Goal: Task Accomplishment & Management: Use online tool/utility

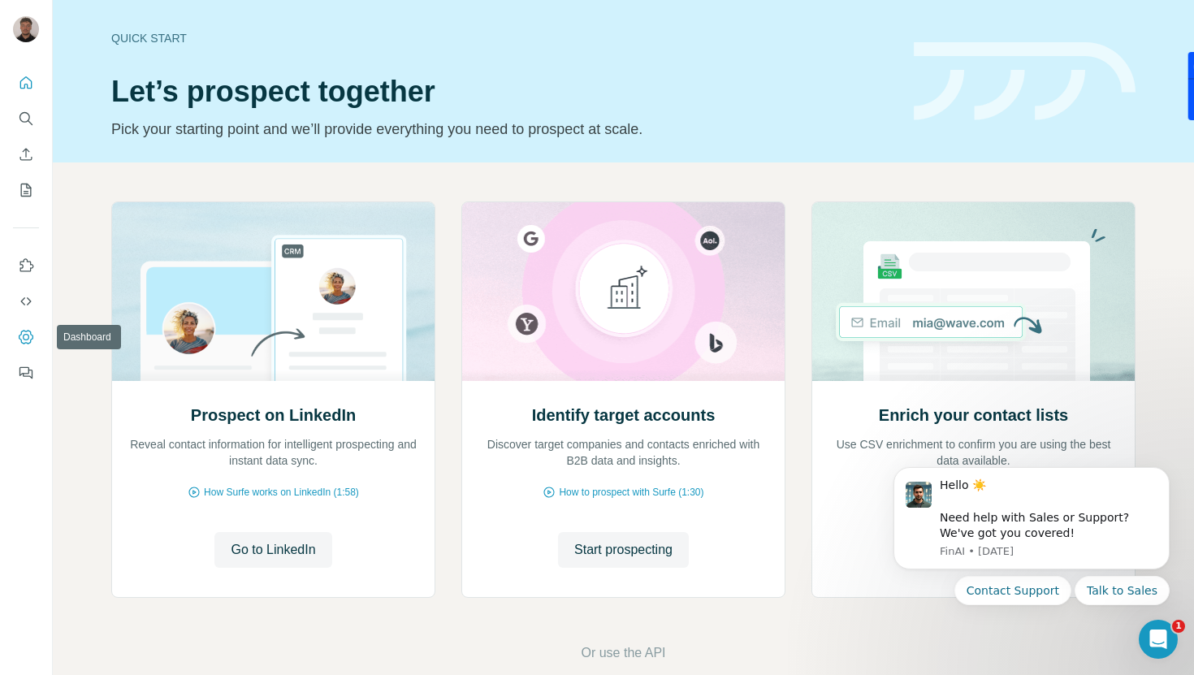
click at [26, 332] on icon "Dashboard" at bounding box center [26, 337] width 16 height 16
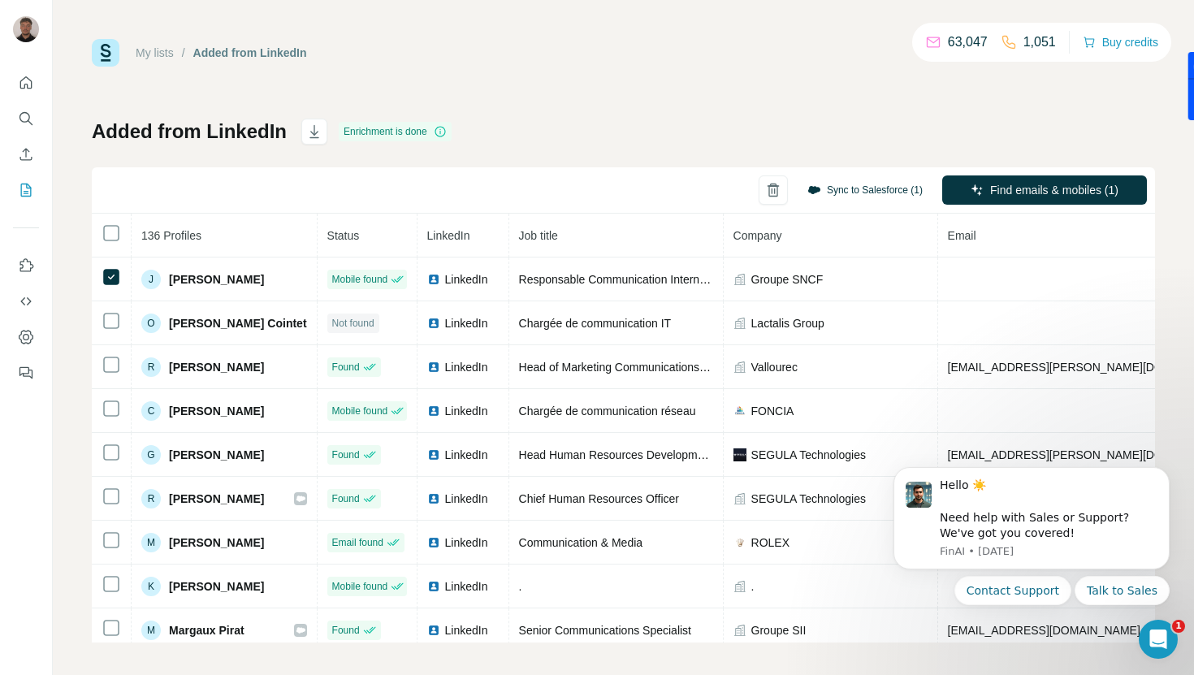
click at [873, 194] on button "Sync to Salesforce (1)" at bounding box center [865, 190] width 138 height 24
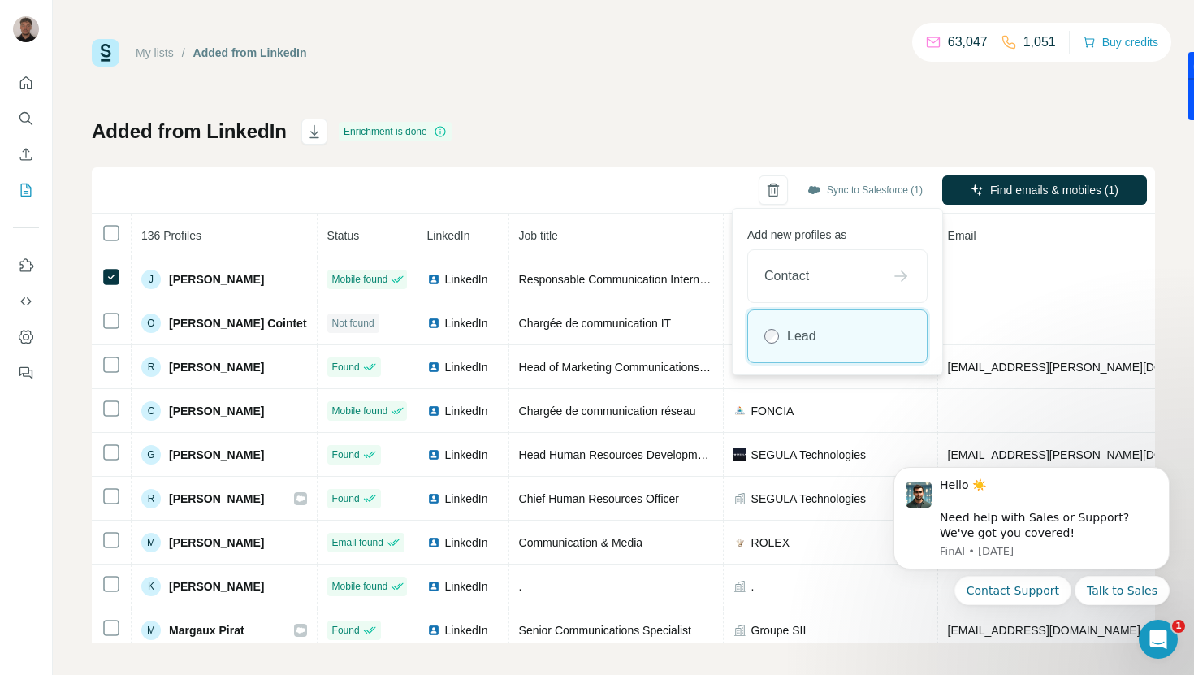
click at [846, 353] on div "Lead" at bounding box center [837, 336] width 179 height 52
click at [846, 391] on button "Sync to Salesforce" at bounding box center [837, 392] width 180 height 32
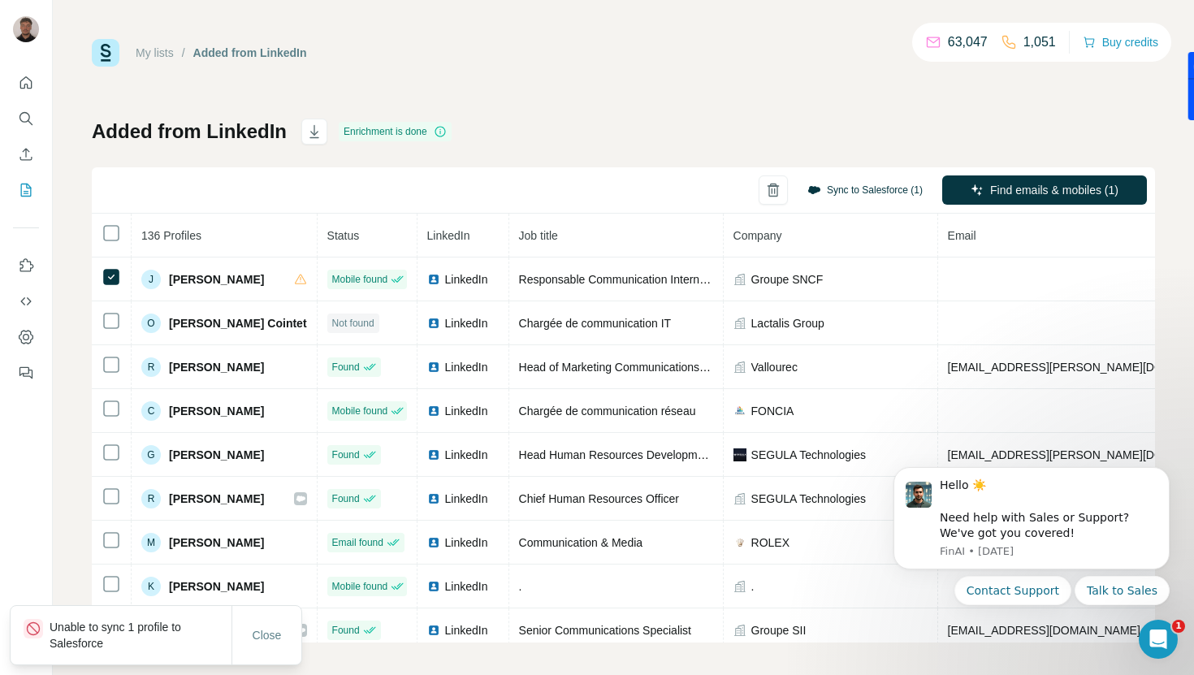
click at [873, 191] on button "Sync to Salesforce (1)" at bounding box center [865, 190] width 138 height 24
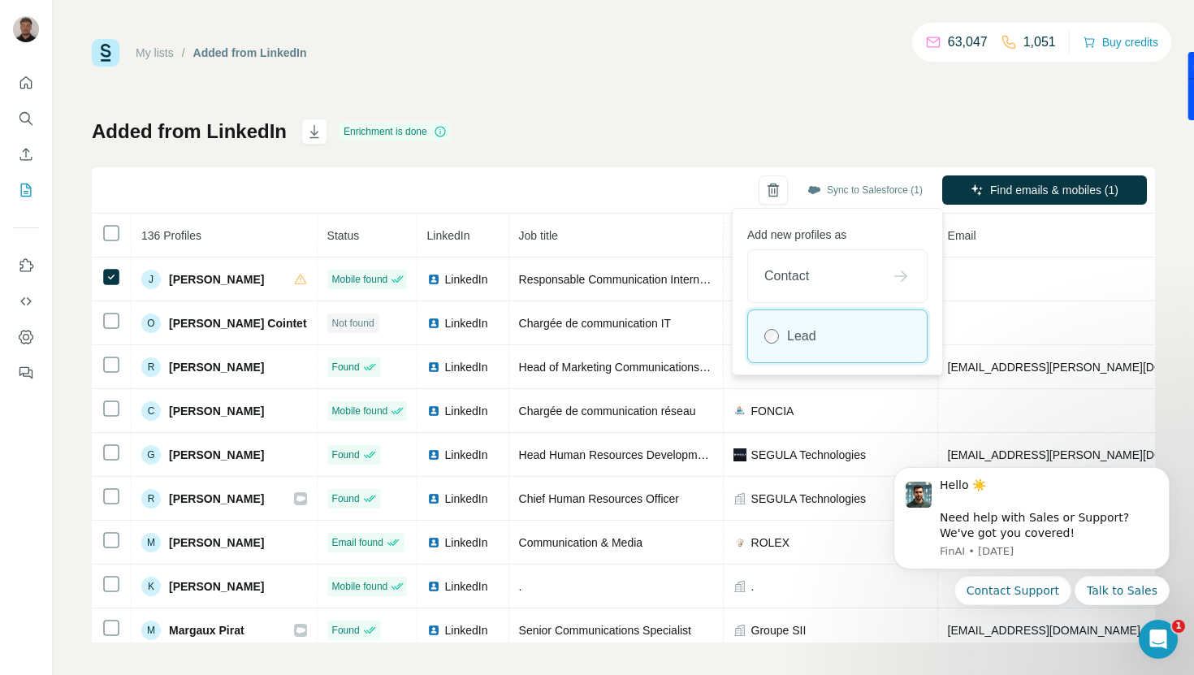
click at [854, 331] on div "Lead" at bounding box center [837, 336] width 179 height 52
click at [849, 391] on button "Sync to Salesforce" at bounding box center [837, 392] width 180 height 32
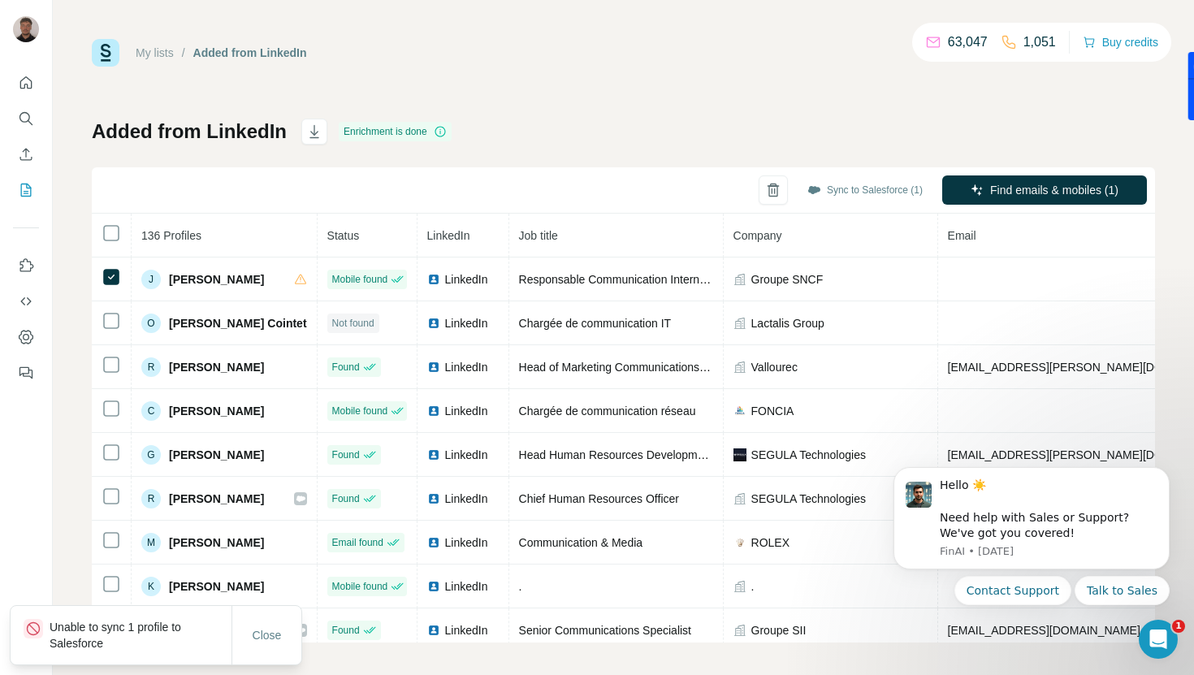
click at [166, 634] on p "Unable to sync 1 profile to Salesforce" at bounding box center [141, 635] width 182 height 32
click at [621, 114] on div "My lists / Added from LinkedIn 63,047 1,051 Buy credits Added from LinkedIn Enr…" at bounding box center [623, 340] width 1063 height 603
